Goal: Task Accomplishment & Management: Manage account settings

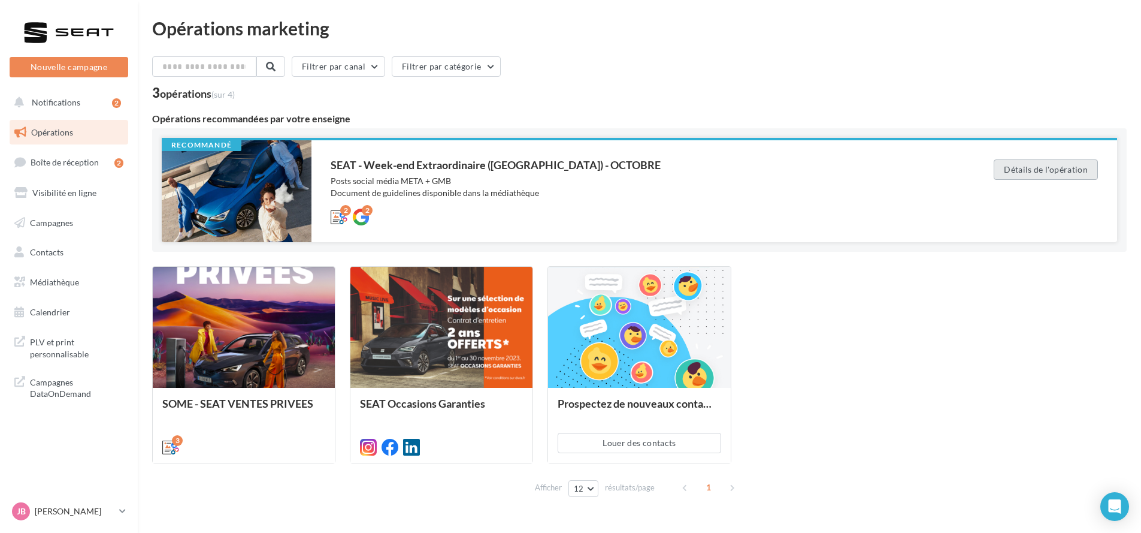
click at [1053, 169] on button "Détails de l'opération" at bounding box center [1046, 169] width 104 height 20
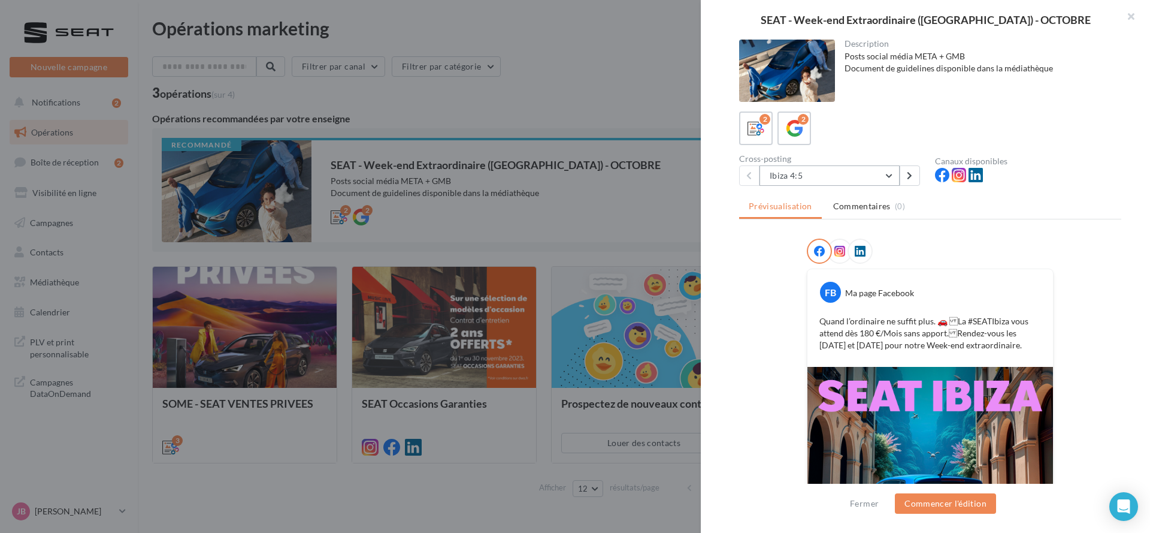
click at [884, 174] on button "Ibiza 4:5" at bounding box center [830, 175] width 140 height 20
click at [998, 238] on div at bounding box center [930, 253] width 247 height 30
drag, startPoint x: 830, startPoint y: 179, endPoint x: 820, endPoint y: 155, distance: 26.6
click at [830, 179] on button "Ibiza 4:5" at bounding box center [830, 175] width 140 height 20
click at [796, 132] on icon at bounding box center [794, 128] width 17 height 17
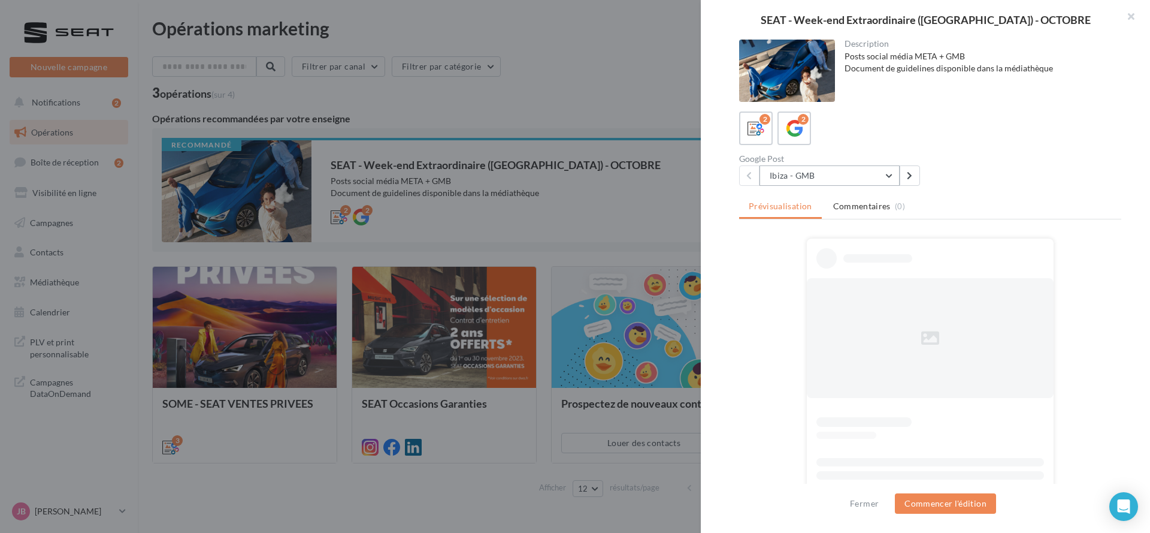
click at [813, 174] on button "Ibiza - GMB" at bounding box center [830, 175] width 140 height 20
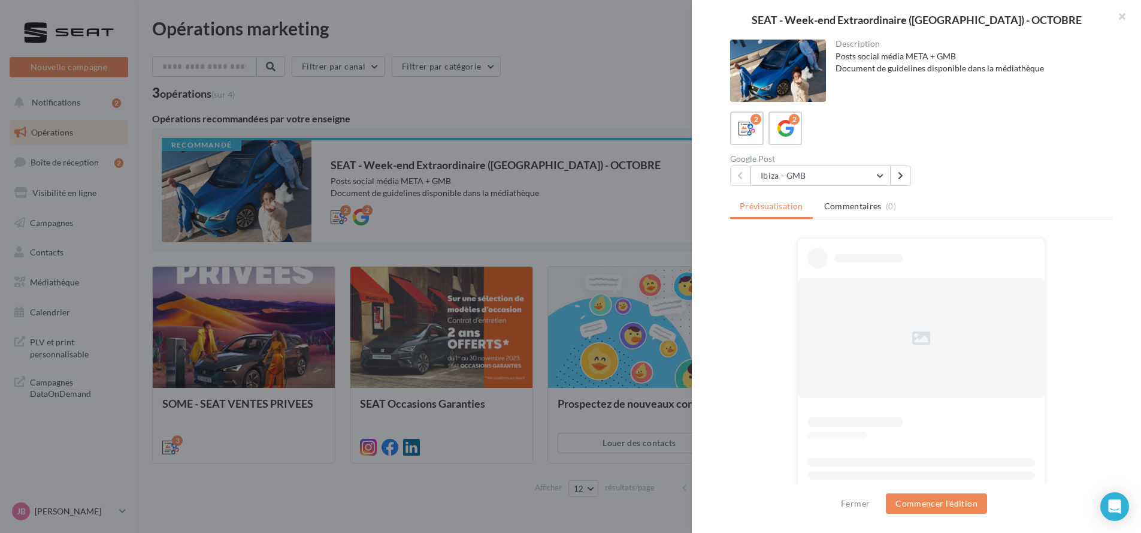
click at [518, 213] on div at bounding box center [570, 266] width 1141 height 533
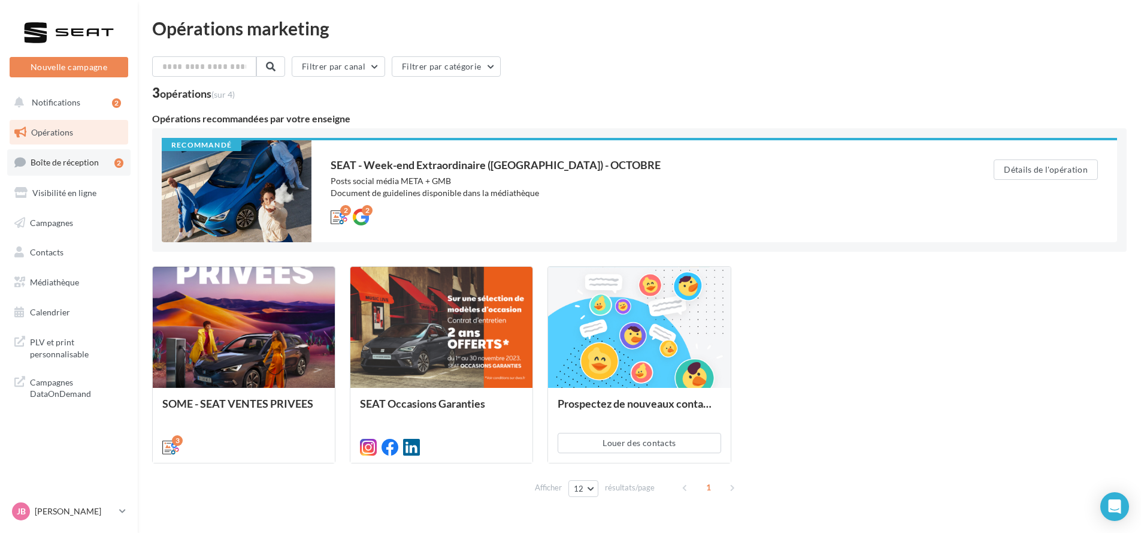
click at [81, 161] on span "Boîte de réception" at bounding box center [65, 162] width 68 height 10
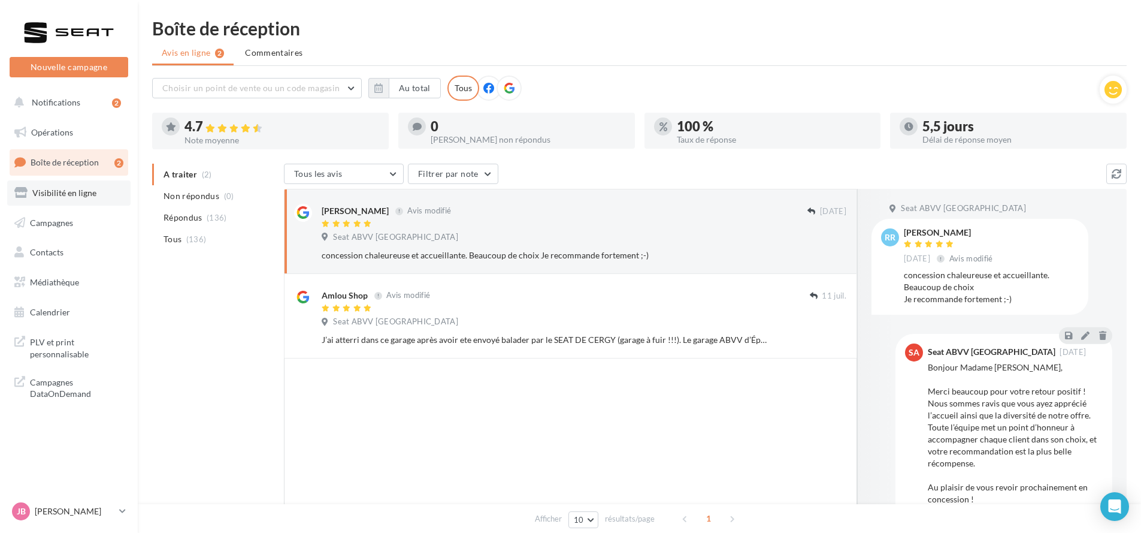
click at [93, 200] on link "Visibilité en ligne" at bounding box center [68, 192] width 123 height 25
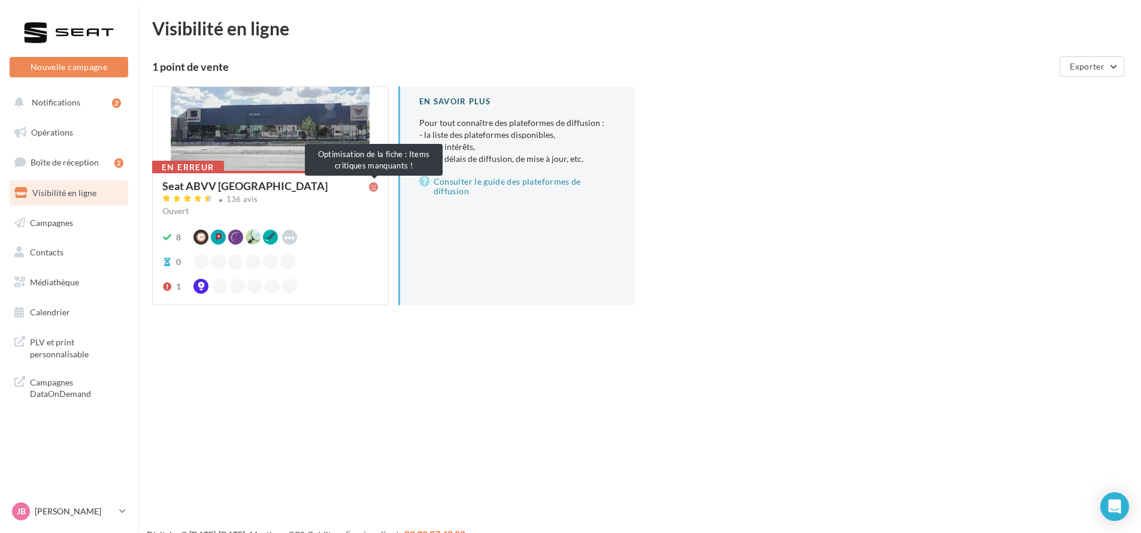
click at [371, 191] on icon at bounding box center [374, 187] width 10 height 10
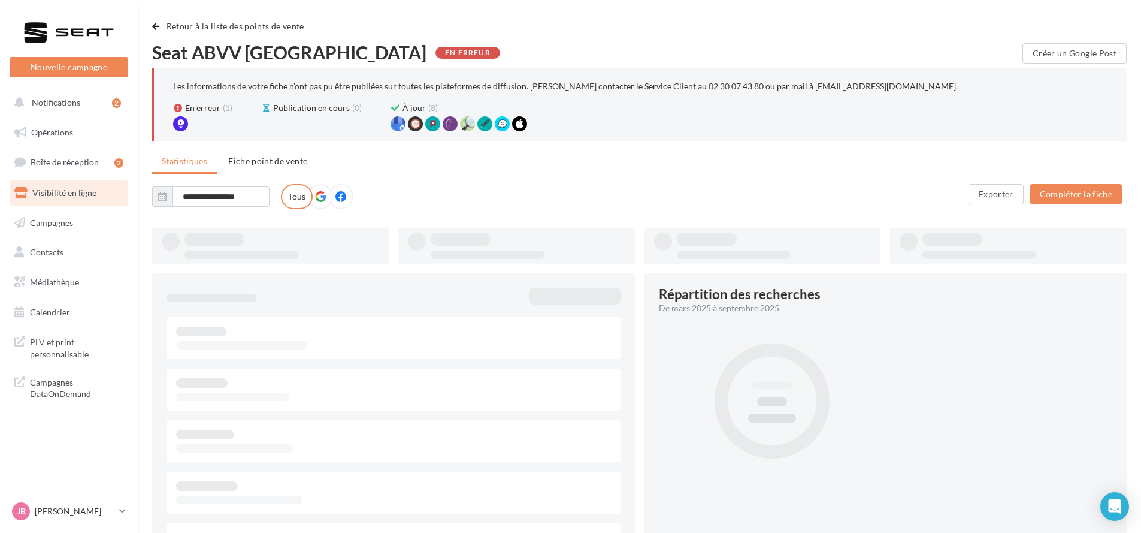
type input "**********"
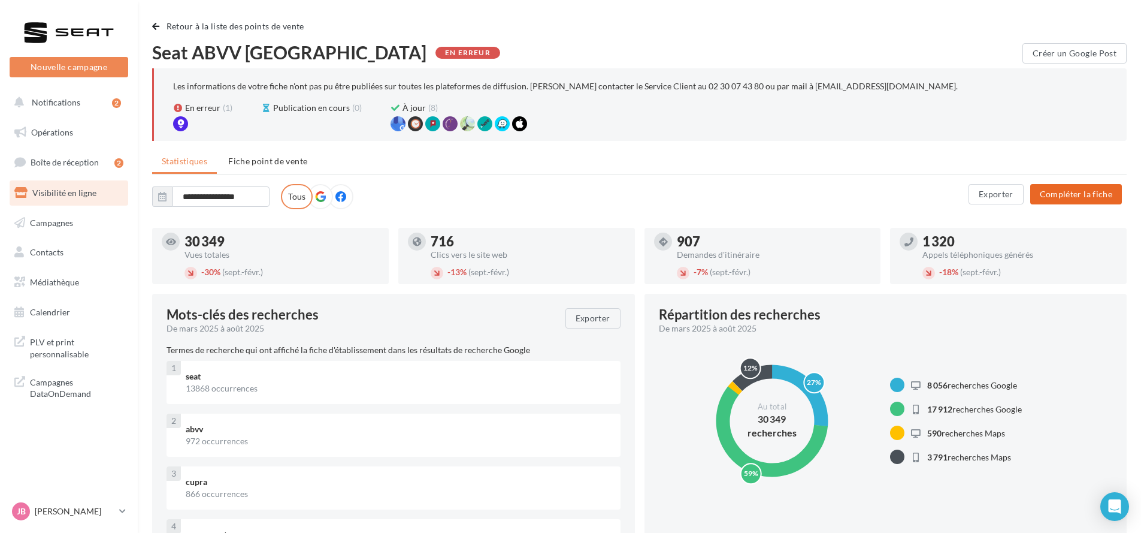
click at [1061, 189] on button "Compléter la fiche" at bounding box center [1077, 194] width 92 height 20
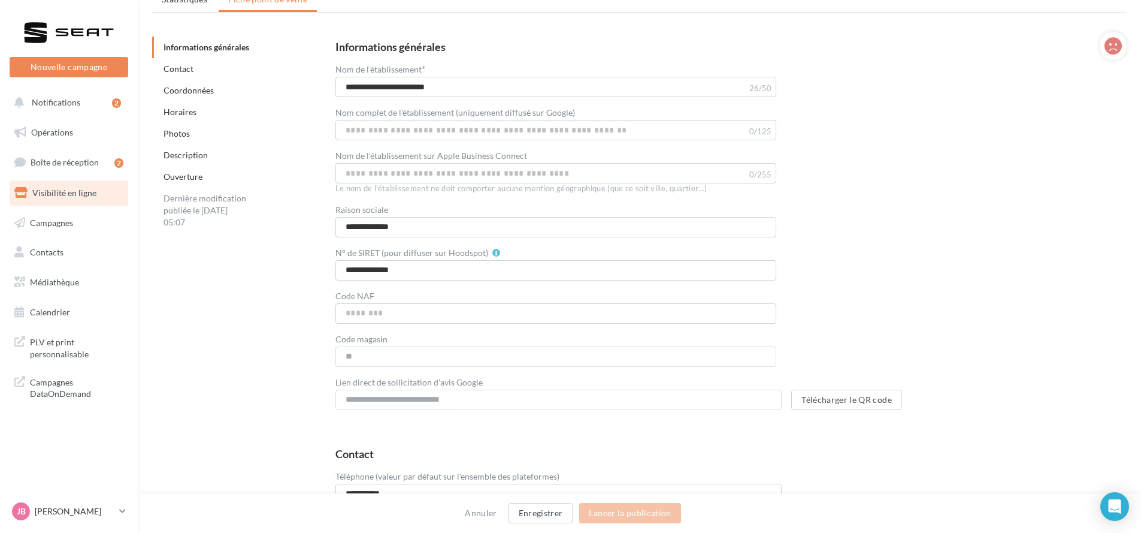
scroll to position [28, 0]
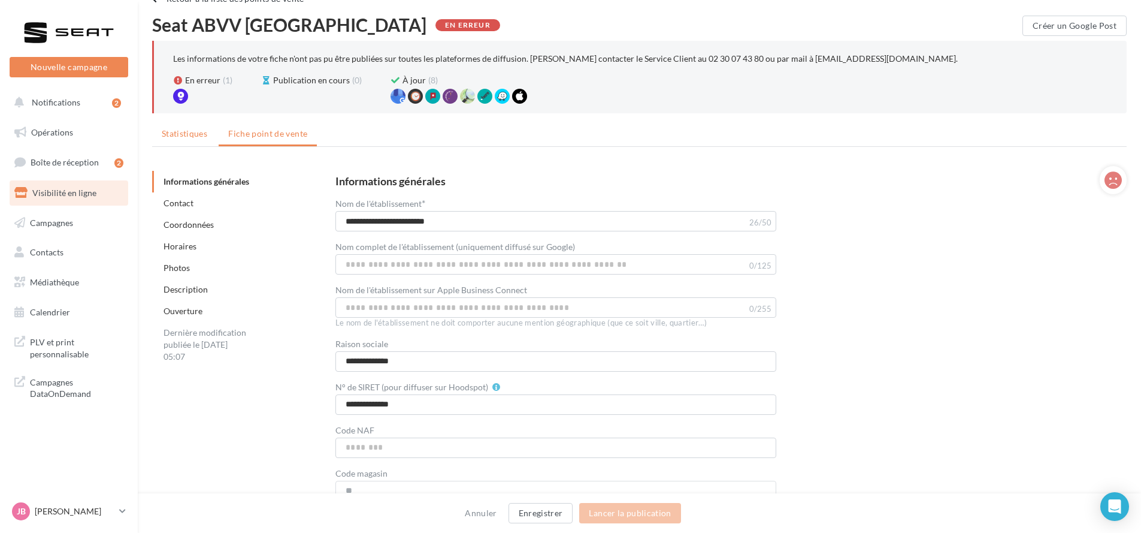
click at [189, 128] on span "Statistiques" at bounding box center [185, 133] width 46 height 10
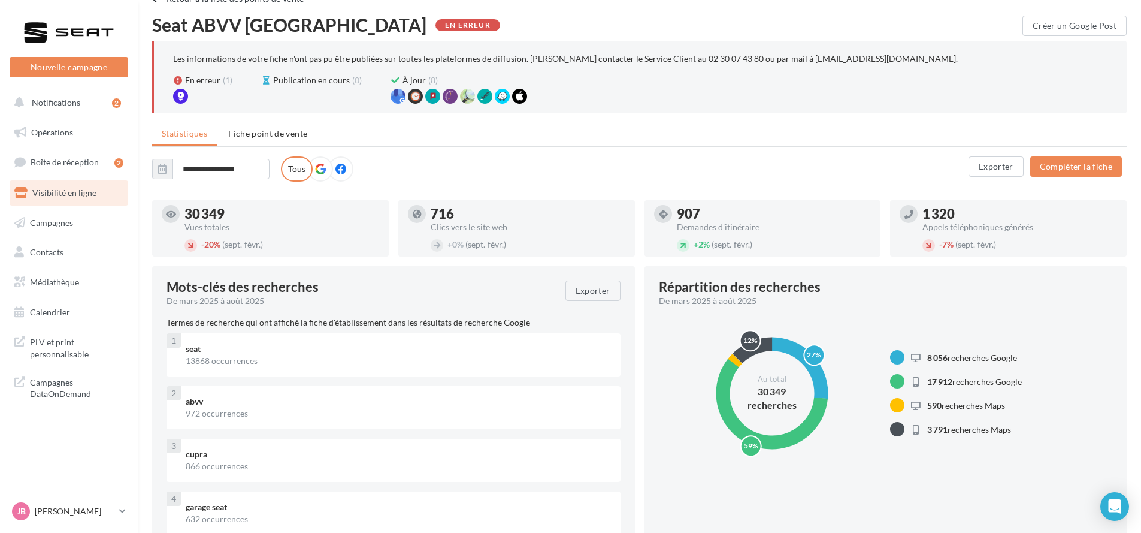
click at [320, 168] on icon at bounding box center [320, 169] width 11 height 11
click at [349, 168] on label at bounding box center [340, 168] width 25 height 25
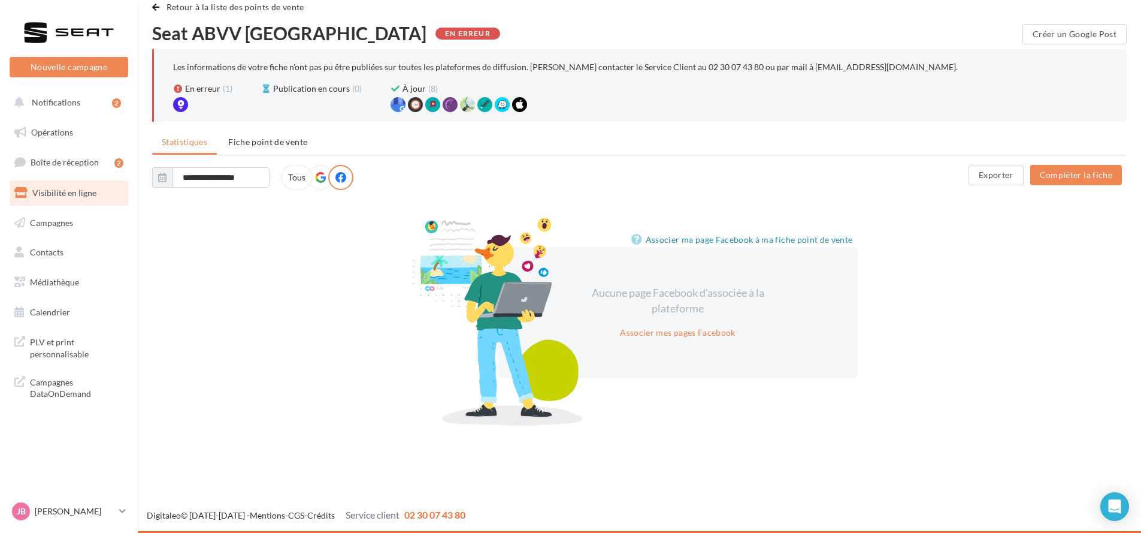
scroll to position [19, 0]
click at [85, 164] on span "Boîte de réception" at bounding box center [65, 162] width 68 height 10
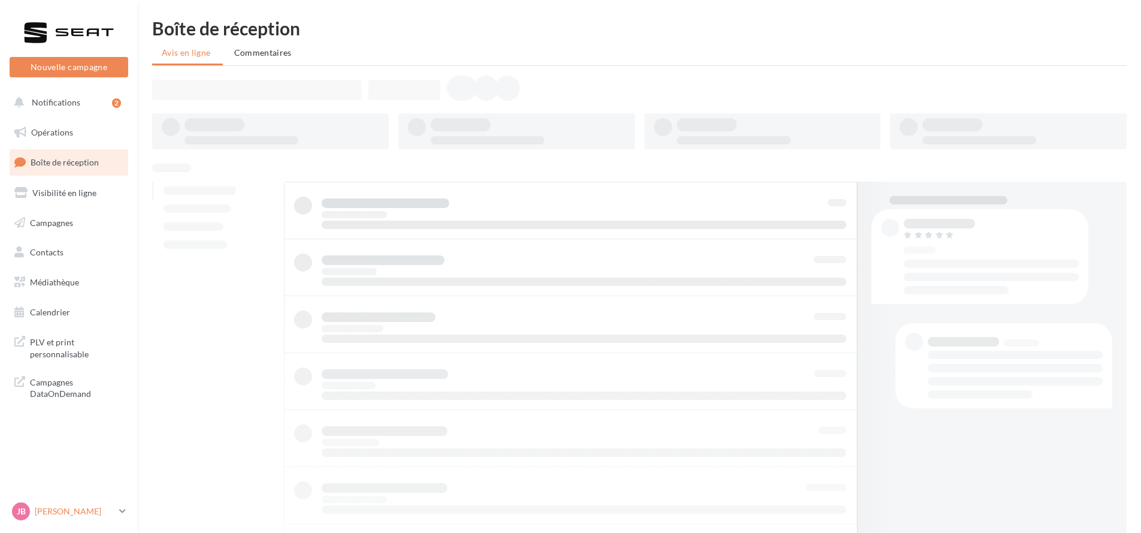
click at [61, 512] on p "[PERSON_NAME]" at bounding box center [75, 511] width 80 height 12
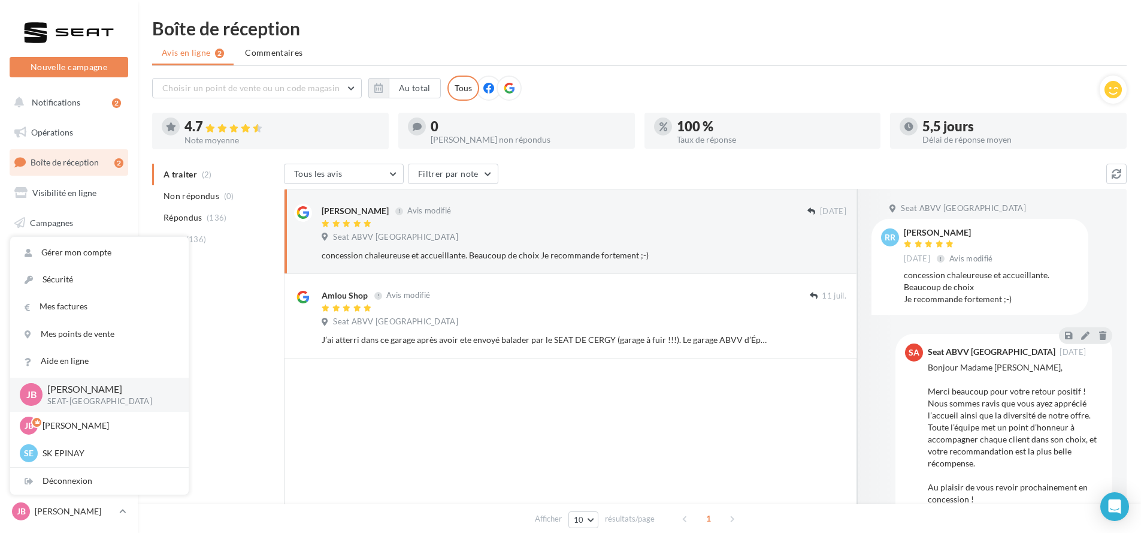
click at [473, 449] on div at bounding box center [570, 465] width 573 height 215
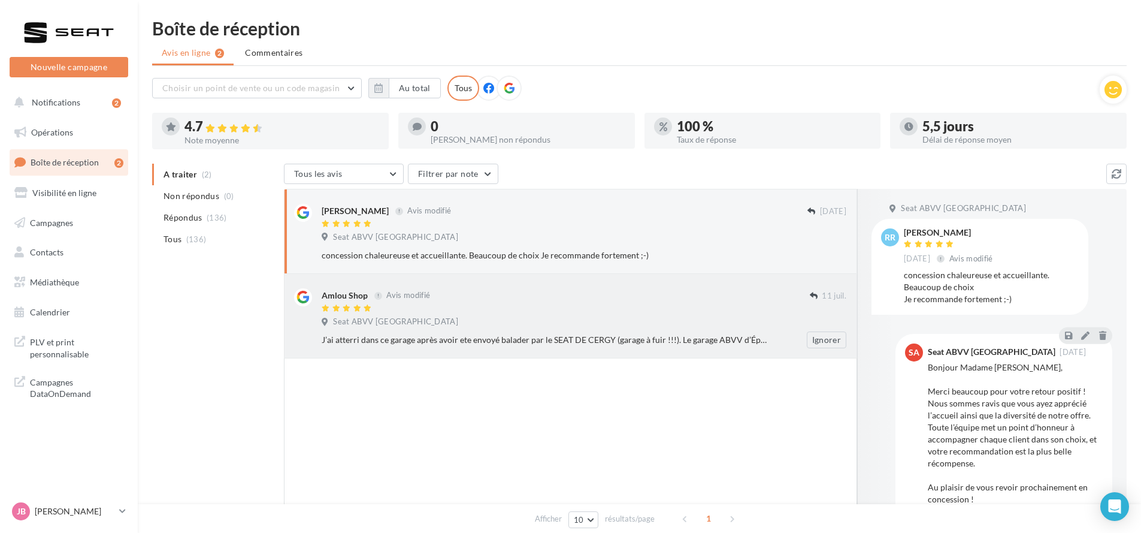
click at [654, 330] on div "Amlou Shop Avis modifié 11 juil. Seat ABVV Épinay-sur-Seine J’ai atterri dans c…" at bounding box center [584, 318] width 525 height 60
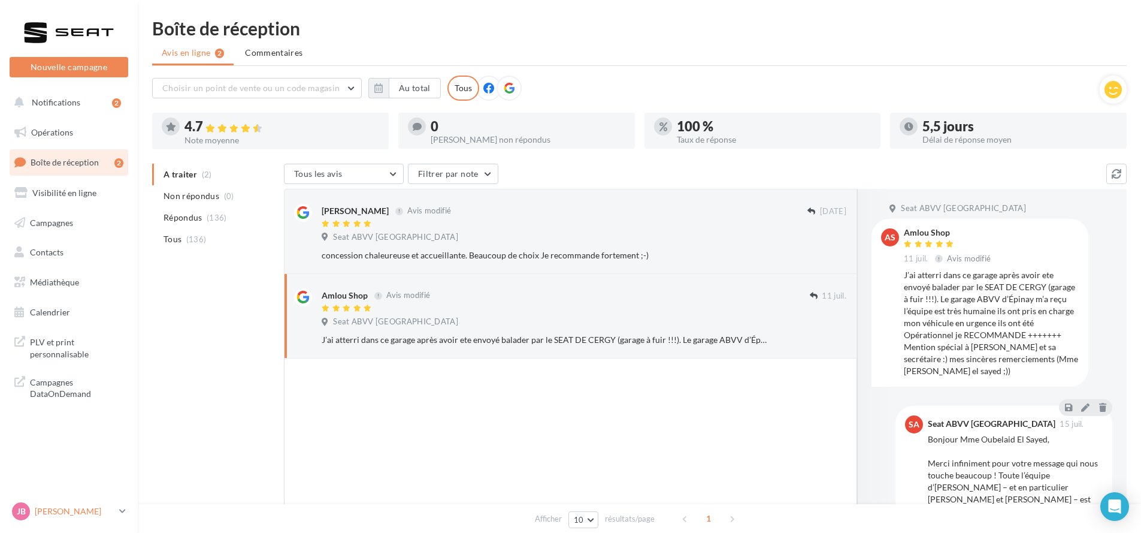
click at [88, 509] on p "[PERSON_NAME]" at bounding box center [75, 511] width 80 height 12
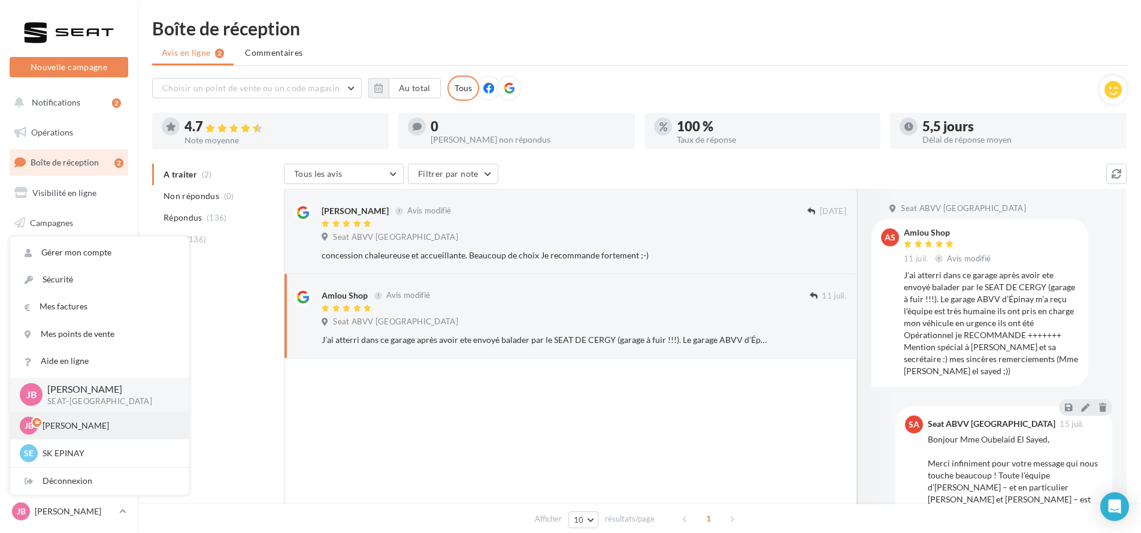
click at [101, 426] on p "Justine BOURGEOIS" at bounding box center [109, 425] width 132 height 12
